Goal: Find specific page/section: Find specific page/section

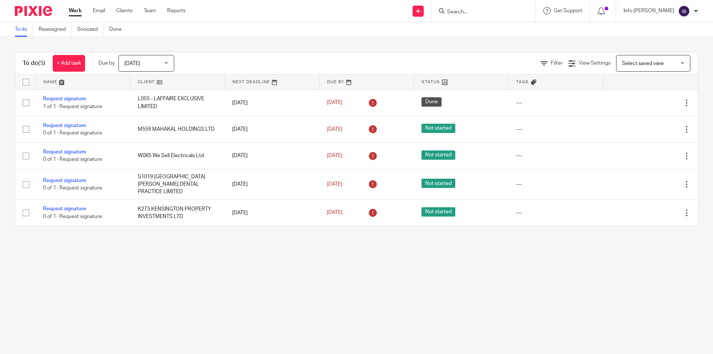
click at [444, 10] on icon at bounding box center [442, 11] width 6 height 6
click at [470, 11] on input "Search" at bounding box center [479, 12] width 67 height 7
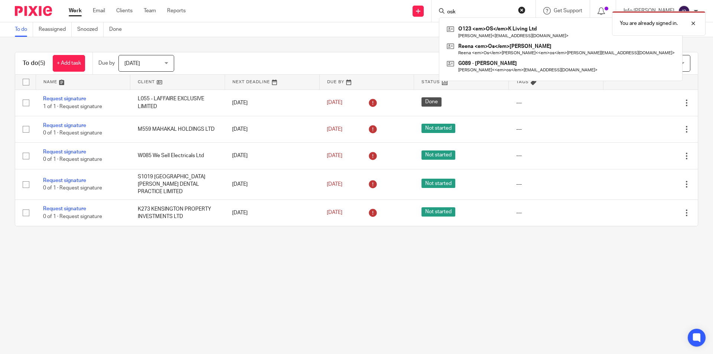
type input "osk"
click button "submit" at bounding box center [0, 0] width 0 height 0
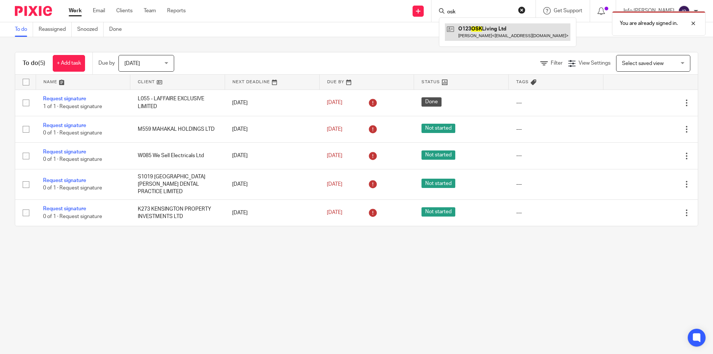
click at [504, 39] on link at bounding box center [508, 31] width 126 height 17
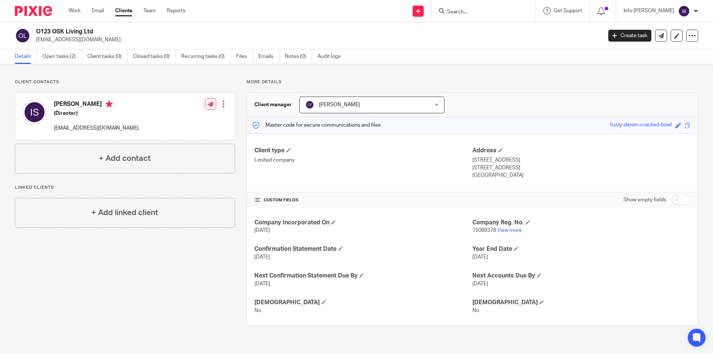
drag, startPoint x: 94, startPoint y: 41, endPoint x: 36, endPoint y: 43, distance: 58.0
click at [36, 43] on div "O123 OSK Living Ltd iqraajmal@hotmail.co.uk Create task Update from Companies H…" at bounding box center [356, 35] width 713 height 27
copy p "[EMAIL_ADDRESS][DOMAIN_NAME]"
click at [63, 58] on link "Open tasks (2)" at bounding box center [61, 56] width 39 height 14
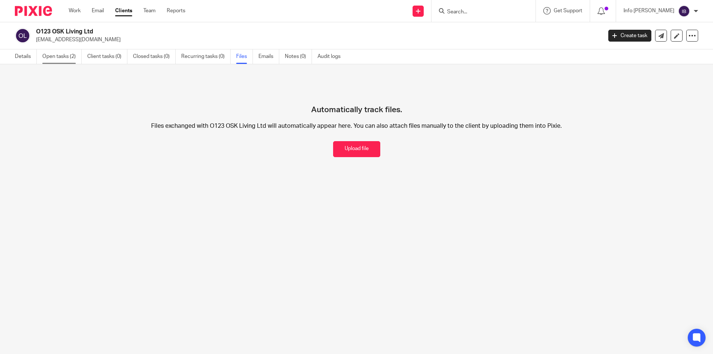
click at [61, 54] on link "Open tasks (2)" at bounding box center [61, 56] width 39 height 14
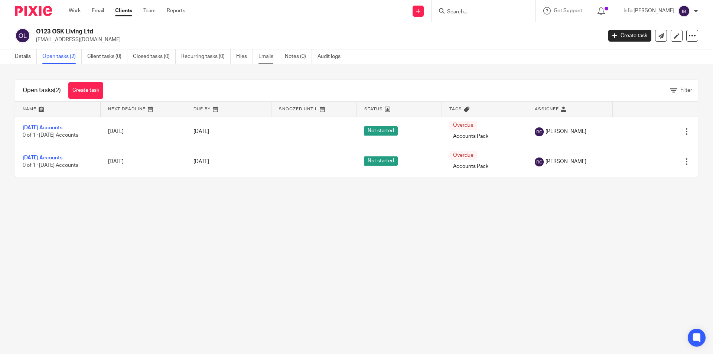
click at [268, 56] on link "Emails" at bounding box center [268, 56] width 21 height 14
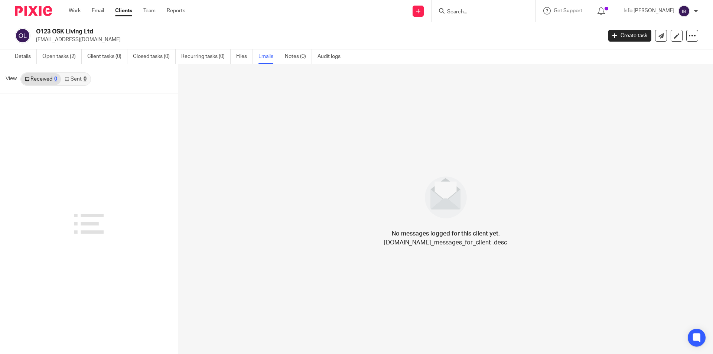
click at [420, 125] on div "No messages logged for this client yet. [DOMAIN_NAME]_messages_for_client .desc" at bounding box center [445, 209] width 535 height 290
